Goal: Task Accomplishment & Management: Manage account settings

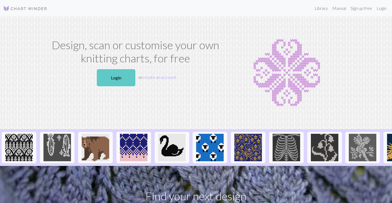
click at [105, 76] on link "Login" at bounding box center [116, 77] width 39 height 17
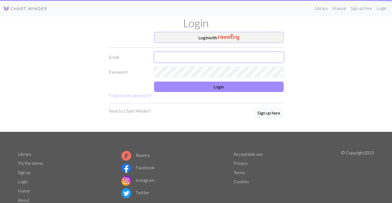
type input "[EMAIL_ADDRESS][DOMAIN_NAME]"
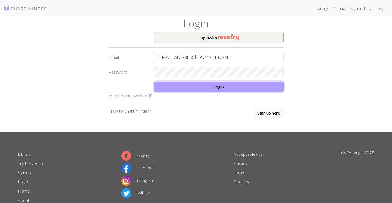
click at [222, 86] on button "Login" at bounding box center [219, 87] width 130 height 10
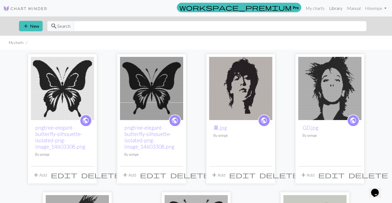
click at [333, 7] on link "Library" at bounding box center [336, 8] width 18 height 11
click at [113, 25] on input "text" at bounding box center [220, 26] width 293 height 10
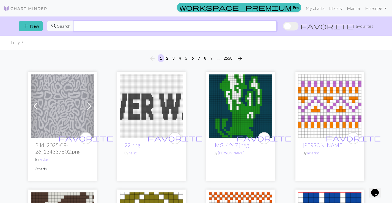
click at [120, 27] on input "text" at bounding box center [175, 26] width 203 height 10
type input "月水"
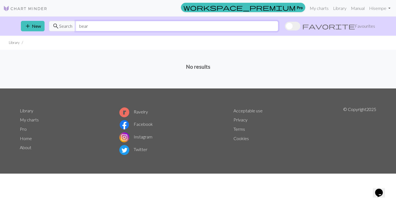
type input "bear"
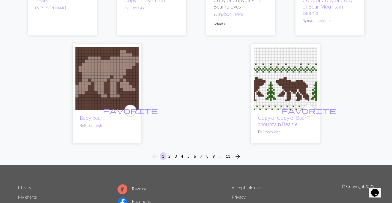
scroll to position [1431, 0]
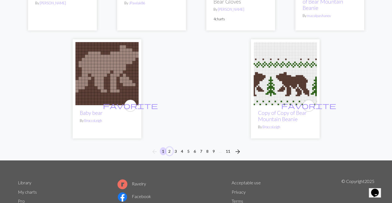
click at [168, 147] on button "2" at bounding box center [169, 151] width 7 height 8
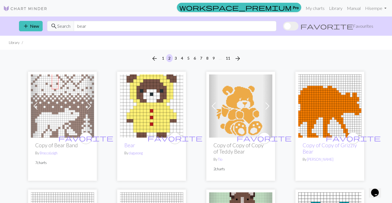
click at [323, 45] on ul "Library" at bounding box center [196, 43] width 392 height 14
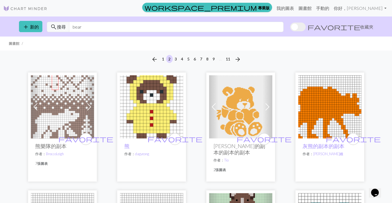
click at [358, 26] on span "favorite" at bounding box center [334, 27] width 53 height 8
click at [290, 28] on input "favorite 收藏夾" at bounding box center [290, 28] width 0 height 0
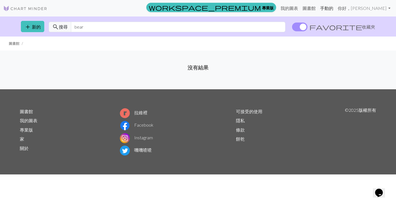
click at [333, 8] on font "手動的" at bounding box center [326, 8] width 13 height 5
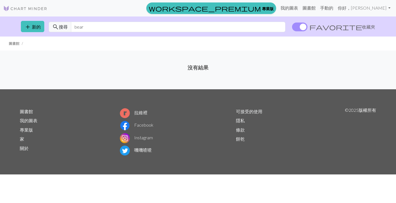
click at [31, 121] on font "我的圖表" at bounding box center [29, 120] width 18 height 5
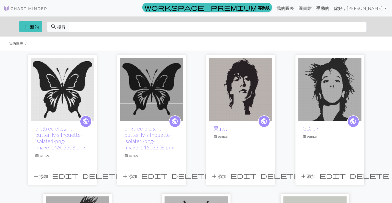
click at [88, 174] on span "delete" at bounding box center [102, 176] width 40 height 8
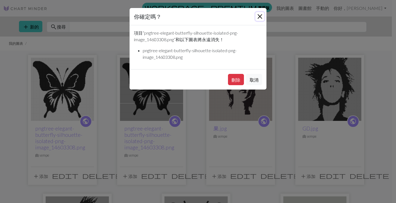
drag, startPoint x: 260, startPoint y: 17, endPoint x: 207, endPoint y: 94, distance: 93.9
click at [260, 17] on button "關閉" at bounding box center [260, 16] width 9 height 9
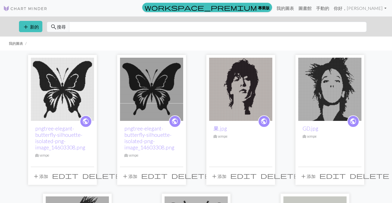
click at [178, 176] on span "delete" at bounding box center [191, 176] width 40 height 8
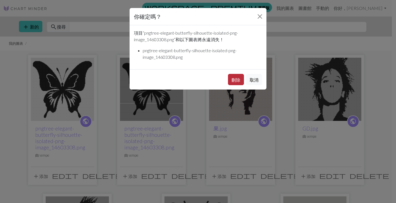
click at [236, 78] on font "刪除" at bounding box center [236, 79] width 9 height 5
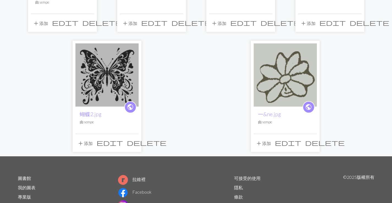
scroll to position [137, 0]
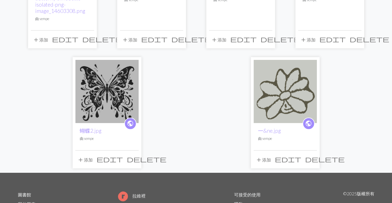
click at [135, 157] on span "delete" at bounding box center [147, 159] width 40 height 8
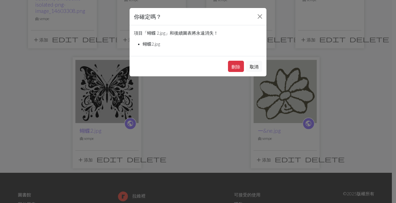
click at [197, 107] on div "你確定嗎？ 項目「 蝴蝶 2.jpg 」和後續圖表將永遠消失！ 蝴蝶2.jpg 刪除 取消" at bounding box center [198, 101] width 396 height 203
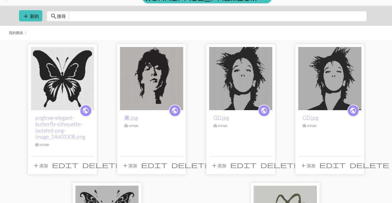
scroll to position [0, 0]
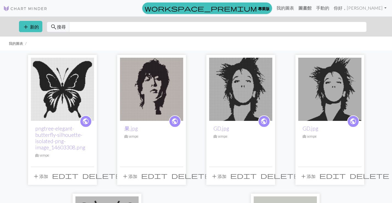
click at [312, 7] on font "圖書館" at bounding box center [305, 7] width 13 height 5
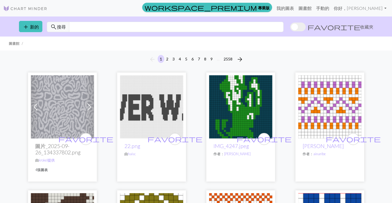
click at [306, 29] on span at bounding box center [297, 27] width 15 height 9
click at [290, 28] on input "favorite 收藏夾" at bounding box center [290, 28] width 0 height 0
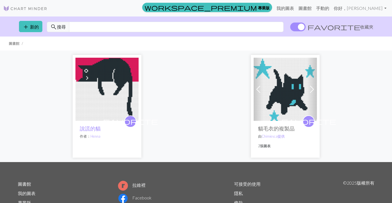
click at [107, 88] on img at bounding box center [106, 89] width 63 height 63
